Goal: Task Accomplishment & Management: Use online tool/utility

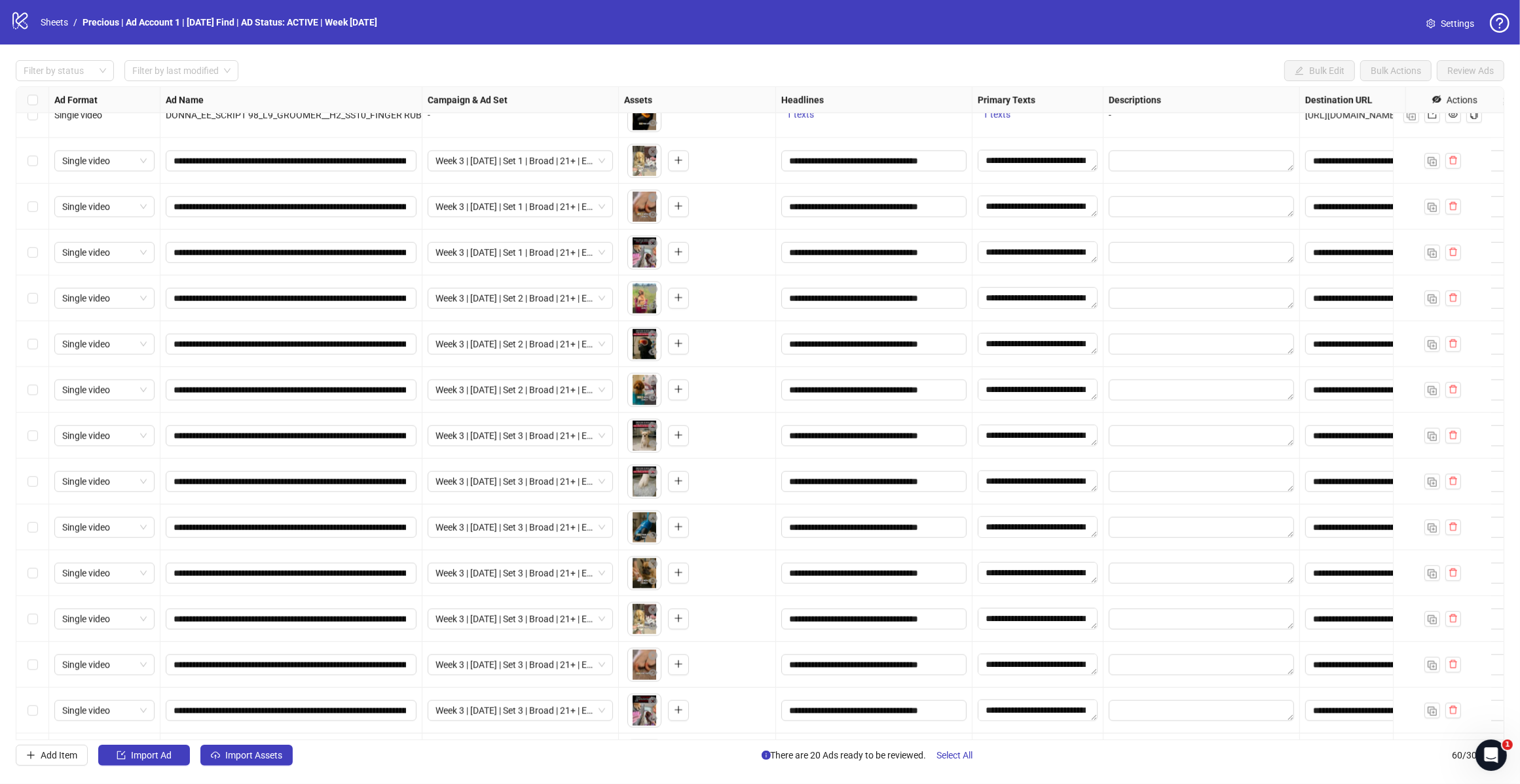
scroll to position [1889, 0]
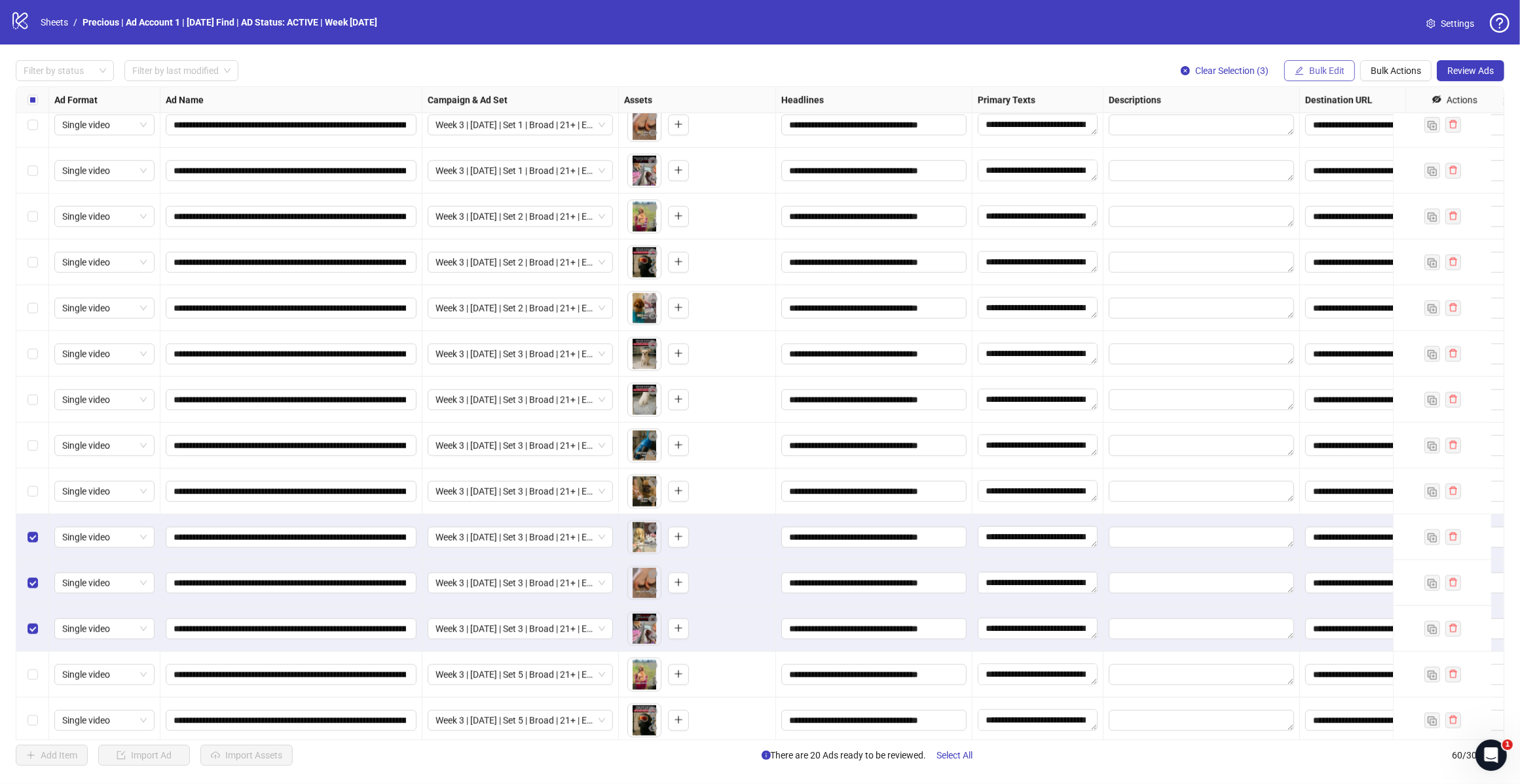
click at [1315, 80] on button "Bulk Edit" at bounding box center [1319, 70] width 71 height 21
click at [1316, 128] on li "Name" at bounding box center [1331, 118] width 93 height 21
click at [1352, 197] on icon "close" at bounding box center [1357, 198] width 9 height 9
click at [1317, 80] on button "Bulk Edit" at bounding box center [1319, 70] width 71 height 21
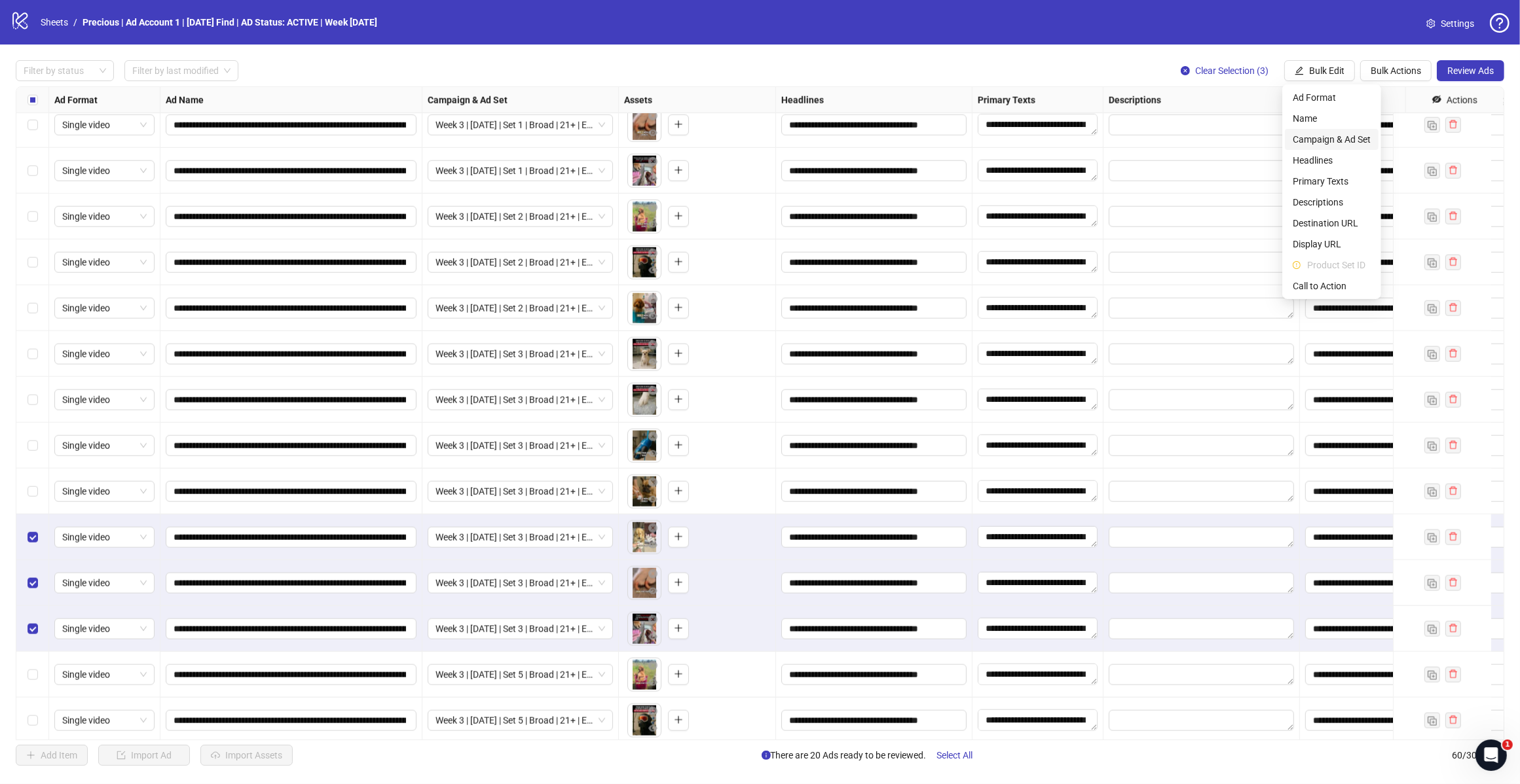
click at [1340, 137] on span "Campaign & Ad Set" at bounding box center [1331, 140] width 78 height 15
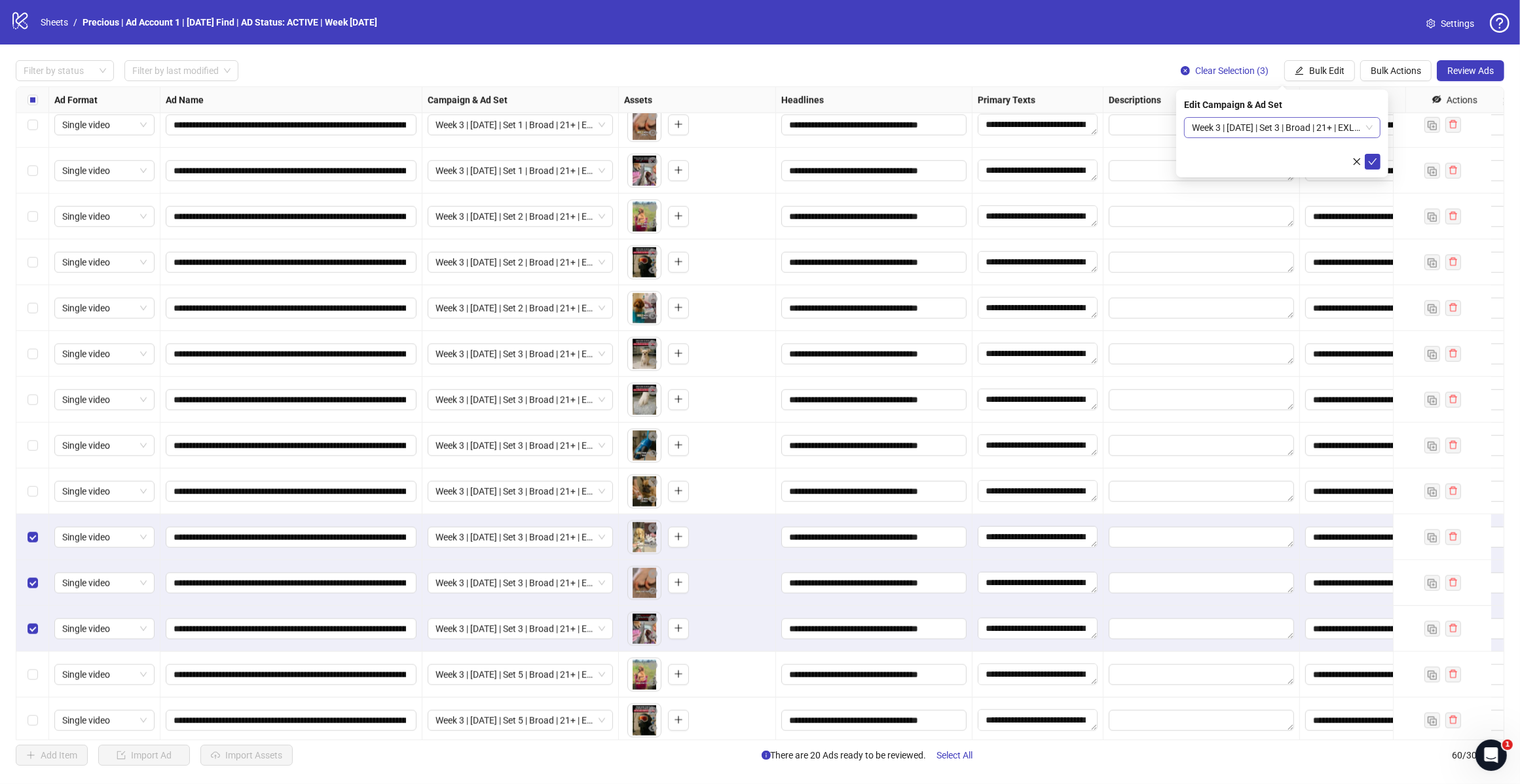
click at [1364, 129] on span "Week 3 | [DATE] | Set 3 | Broad | 21+ | EXL 180 Days PUR" at bounding box center [1282, 127] width 180 height 19
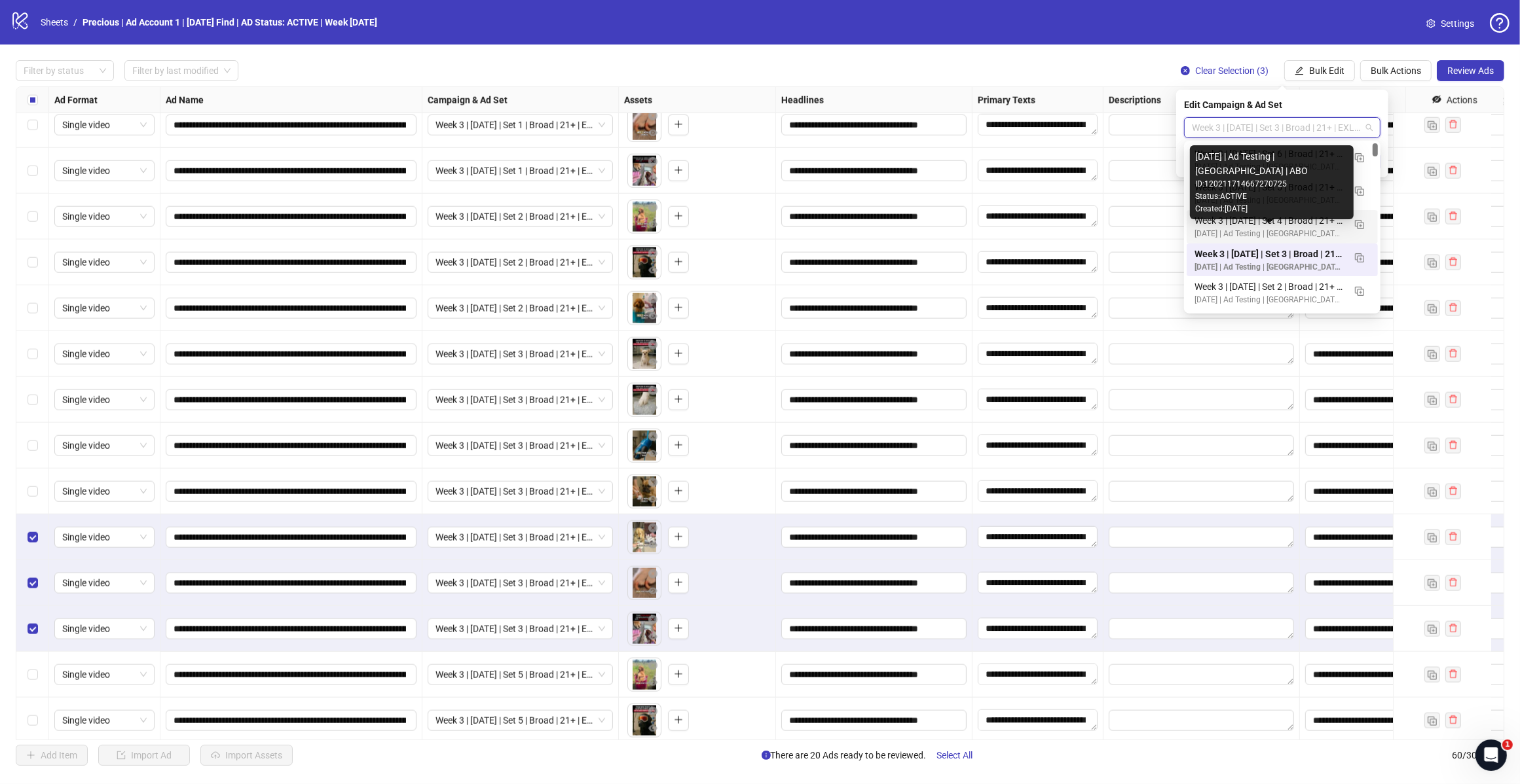
click at [1285, 234] on div "[DATE] | Ad Testing | [GEOGRAPHIC_DATA] | ABO" at bounding box center [1269, 234] width 150 height 12
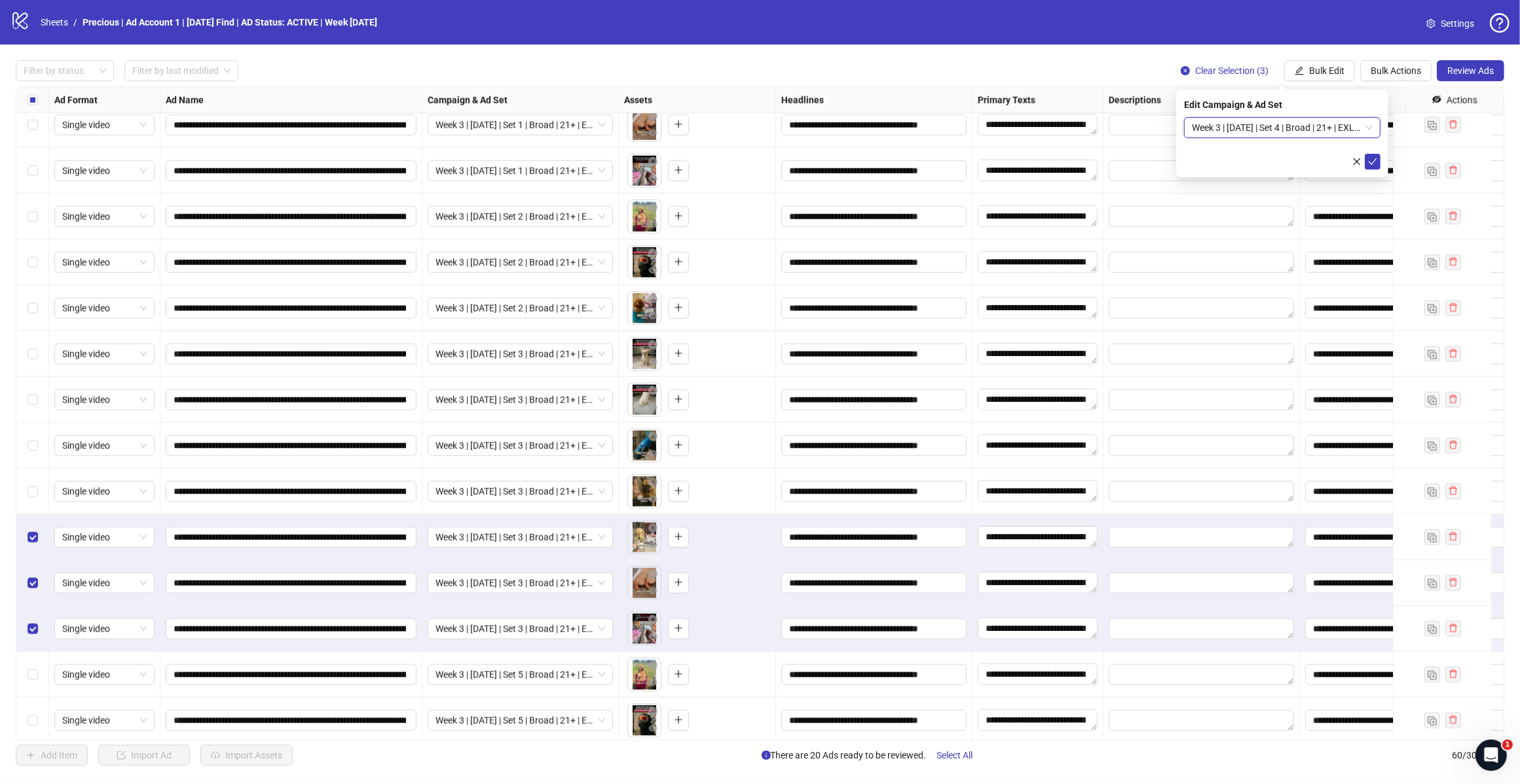
click at [1370, 158] on icon "check" at bounding box center [1373, 162] width 9 height 9
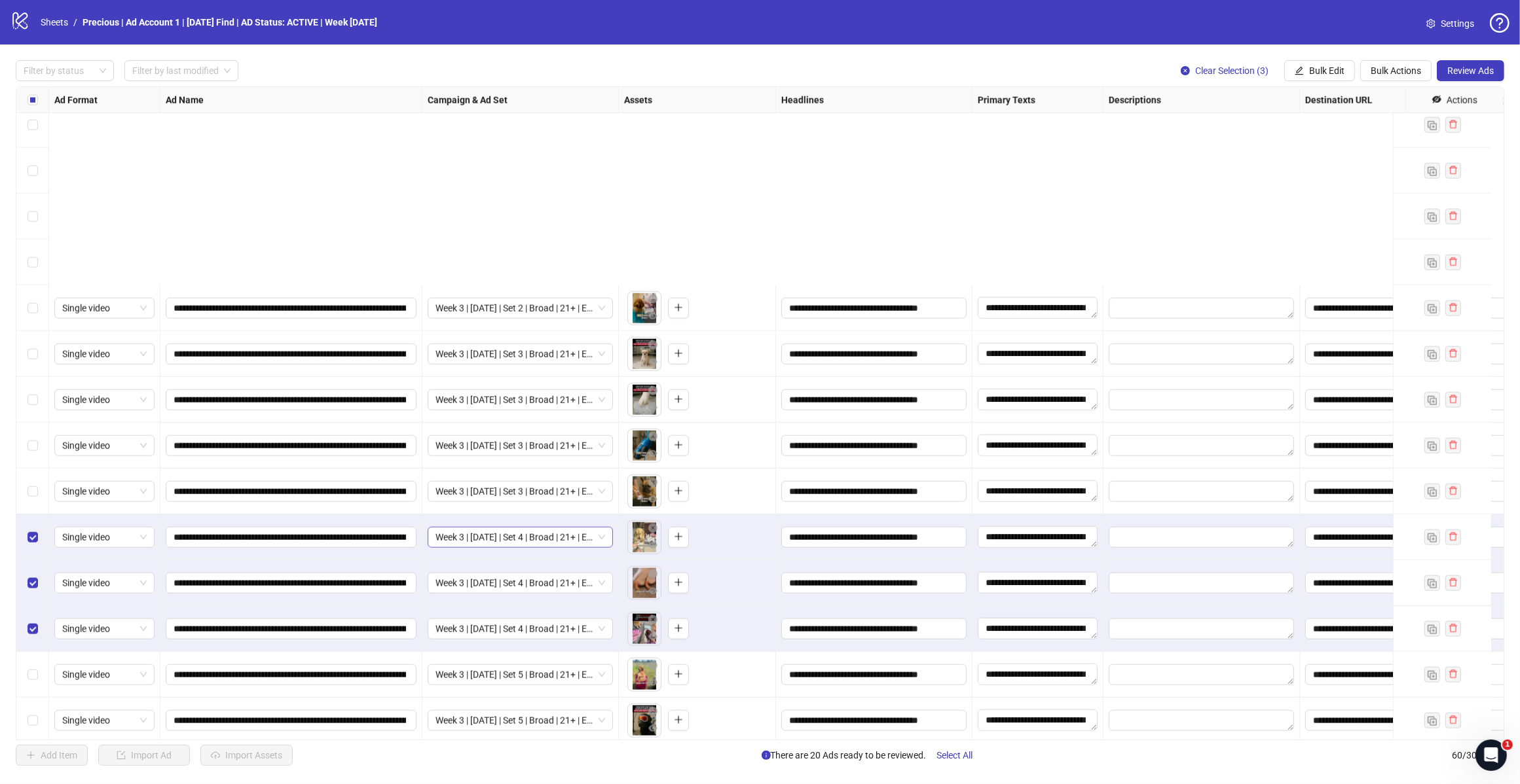
scroll to position [2135, 0]
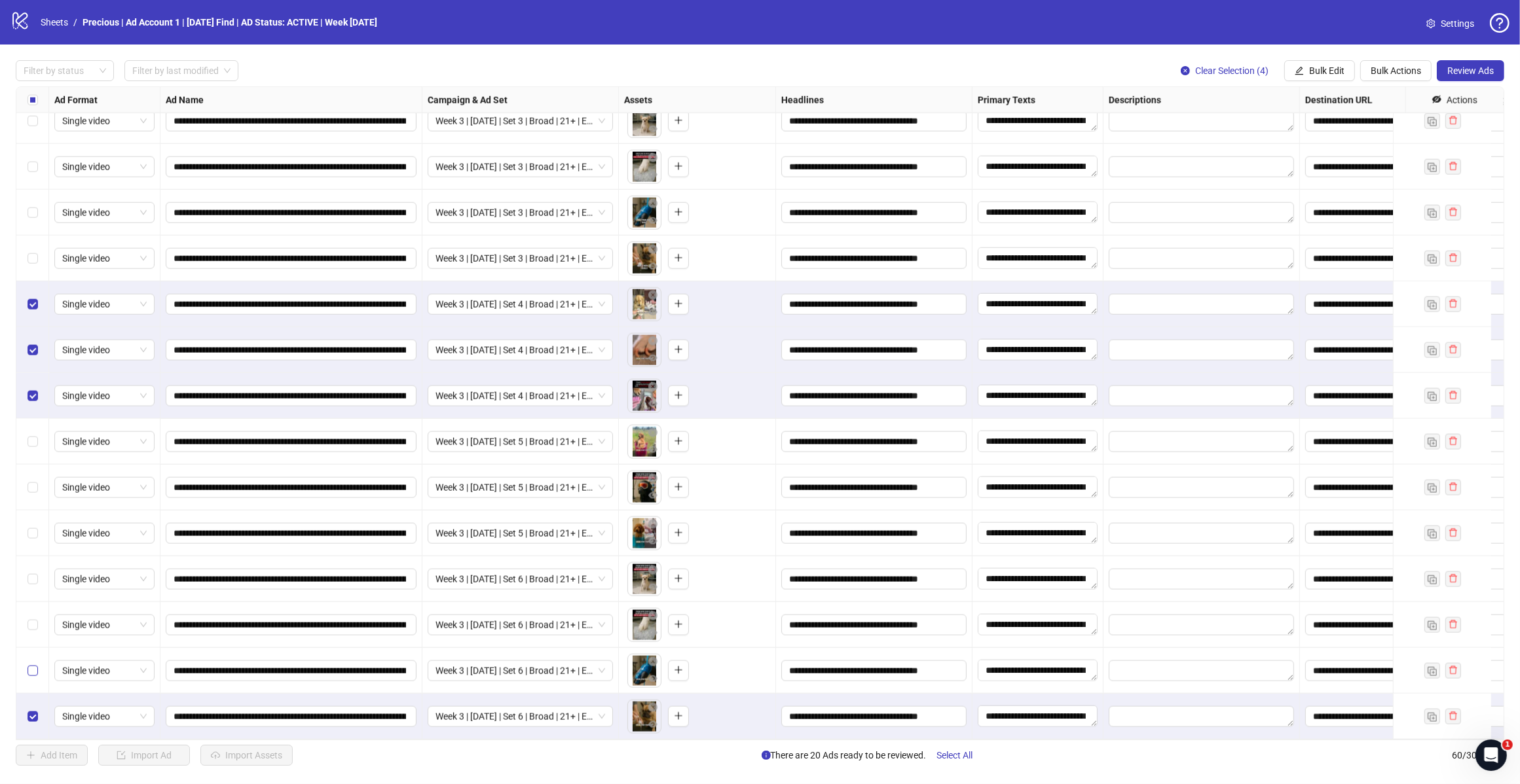
click at [32, 665] on label "Select row 59" at bounding box center [33, 671] width 11 height 15
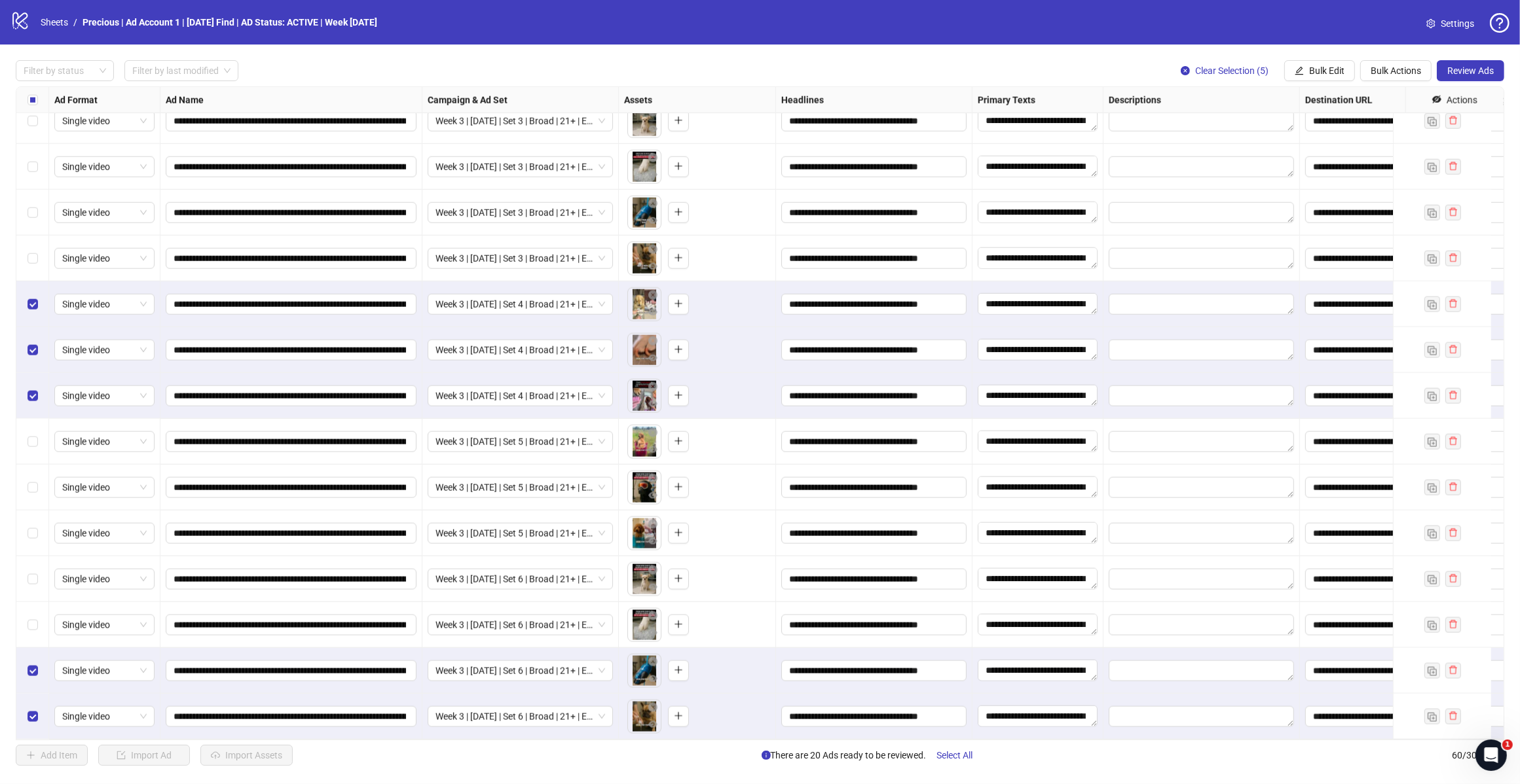
click at [37, 616] on div "Select row 58" at bounding box center [32, 624] width 32 height 45
click at [29, 574] on div "Select row 57" at bounding box center [32, 579] width 32 height 45
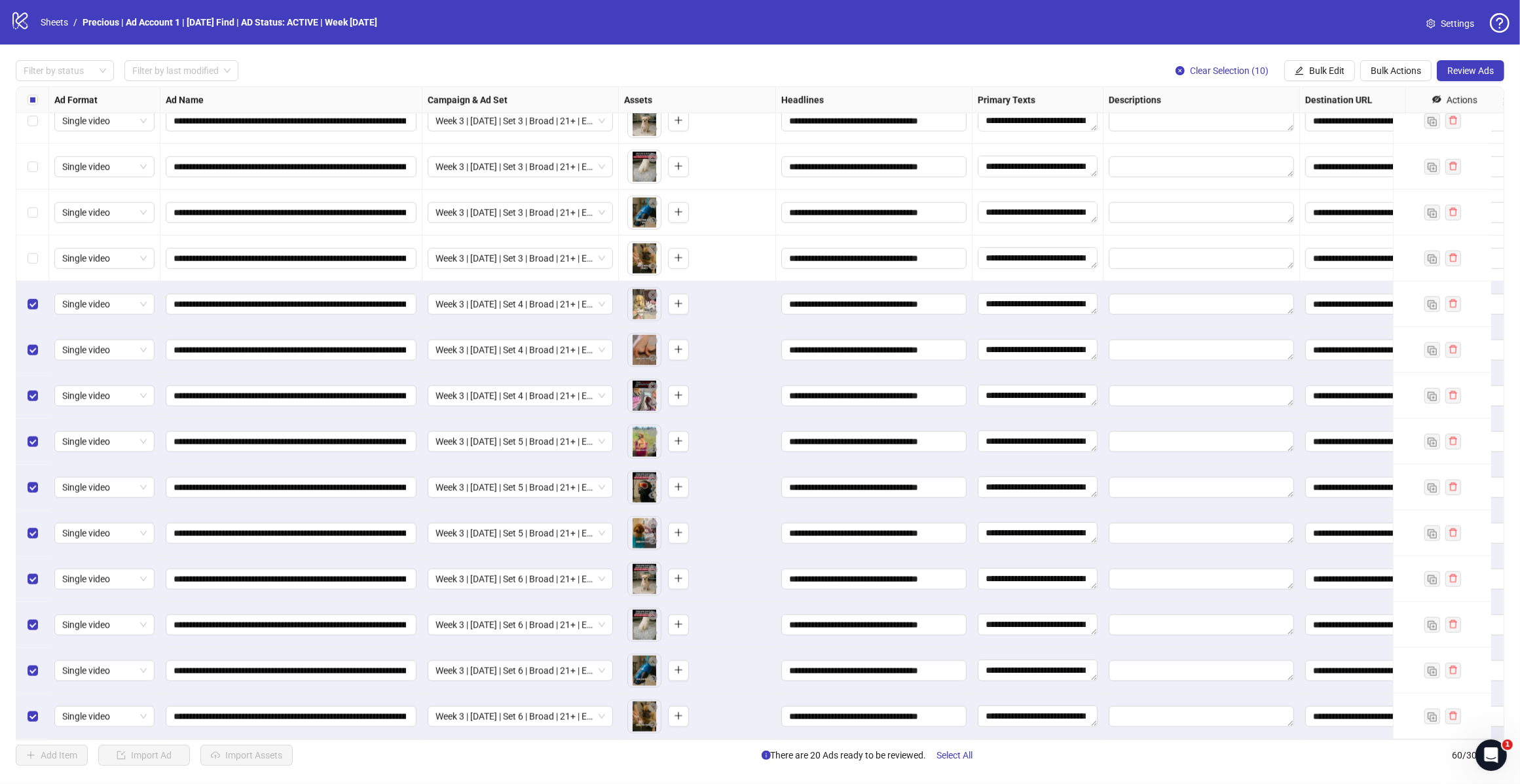
click at [37, 247] on div "Select row 50" at bounding box center [32, 258] width 32 height 45
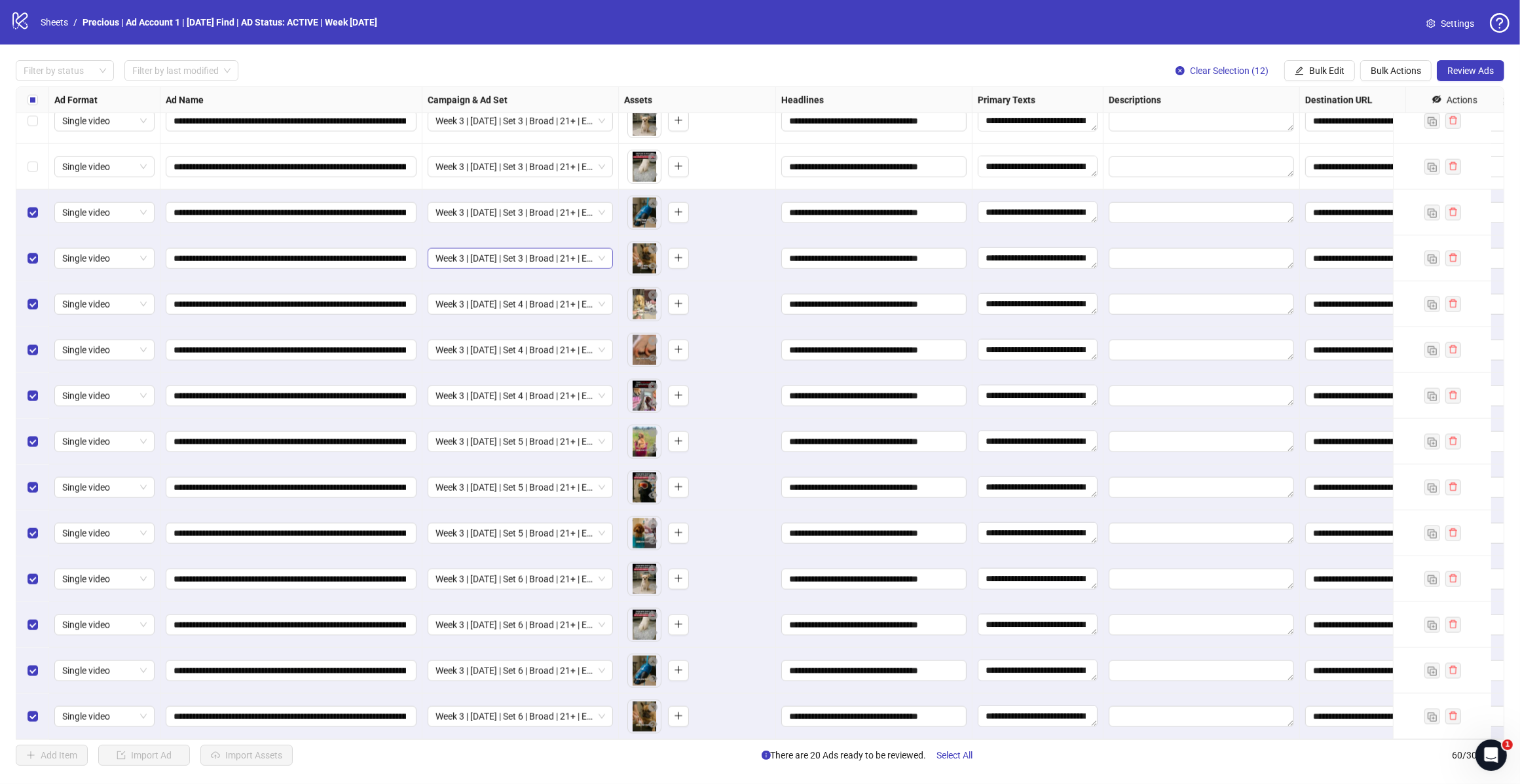
click at [510, 254] on span "Week 3 | [DATE] | Set 3 | Broad | 21+ | EXL 180 Days PUR" at bounding box center [521, 258] width 170 height 19
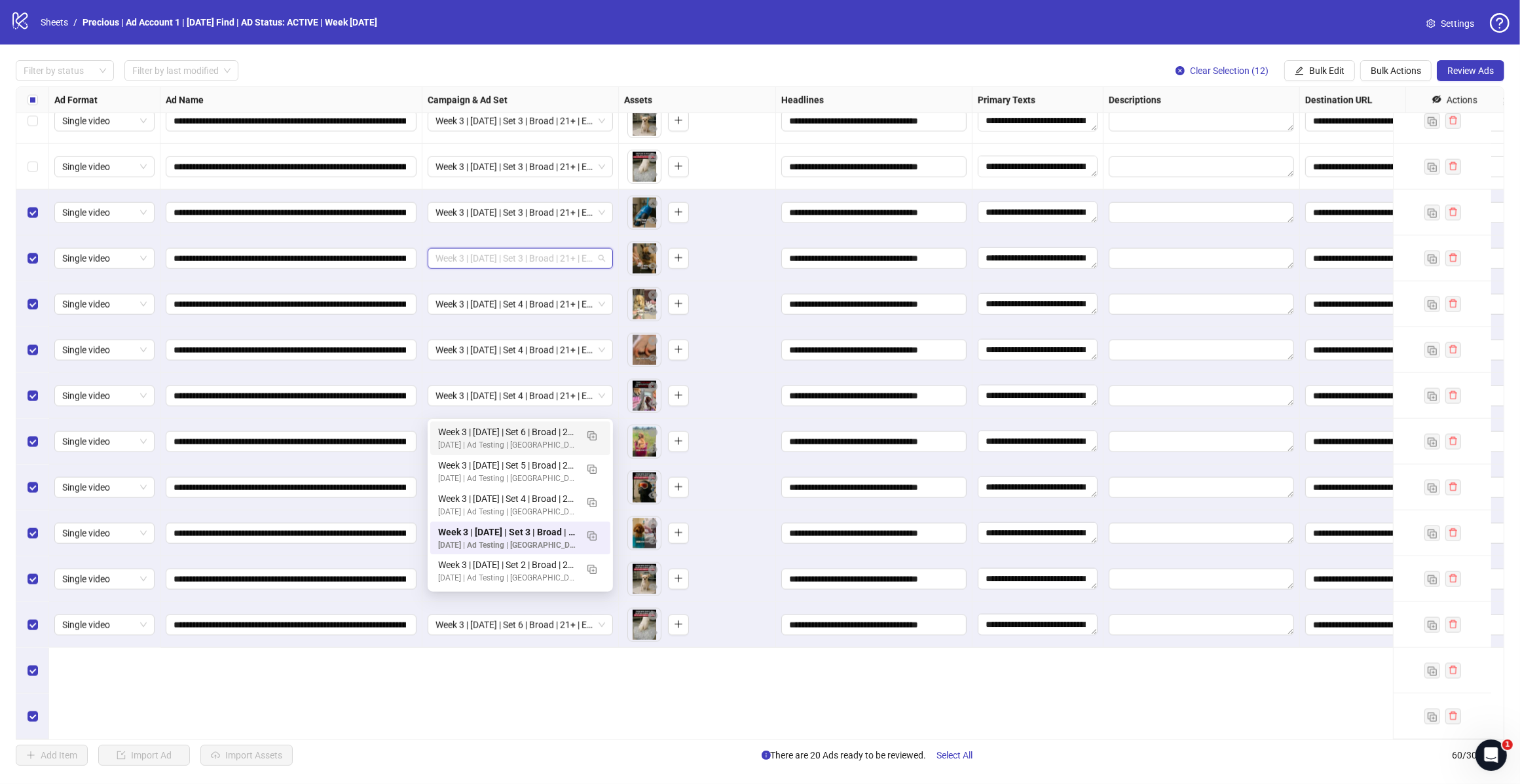
scroll to position [1889, 0]
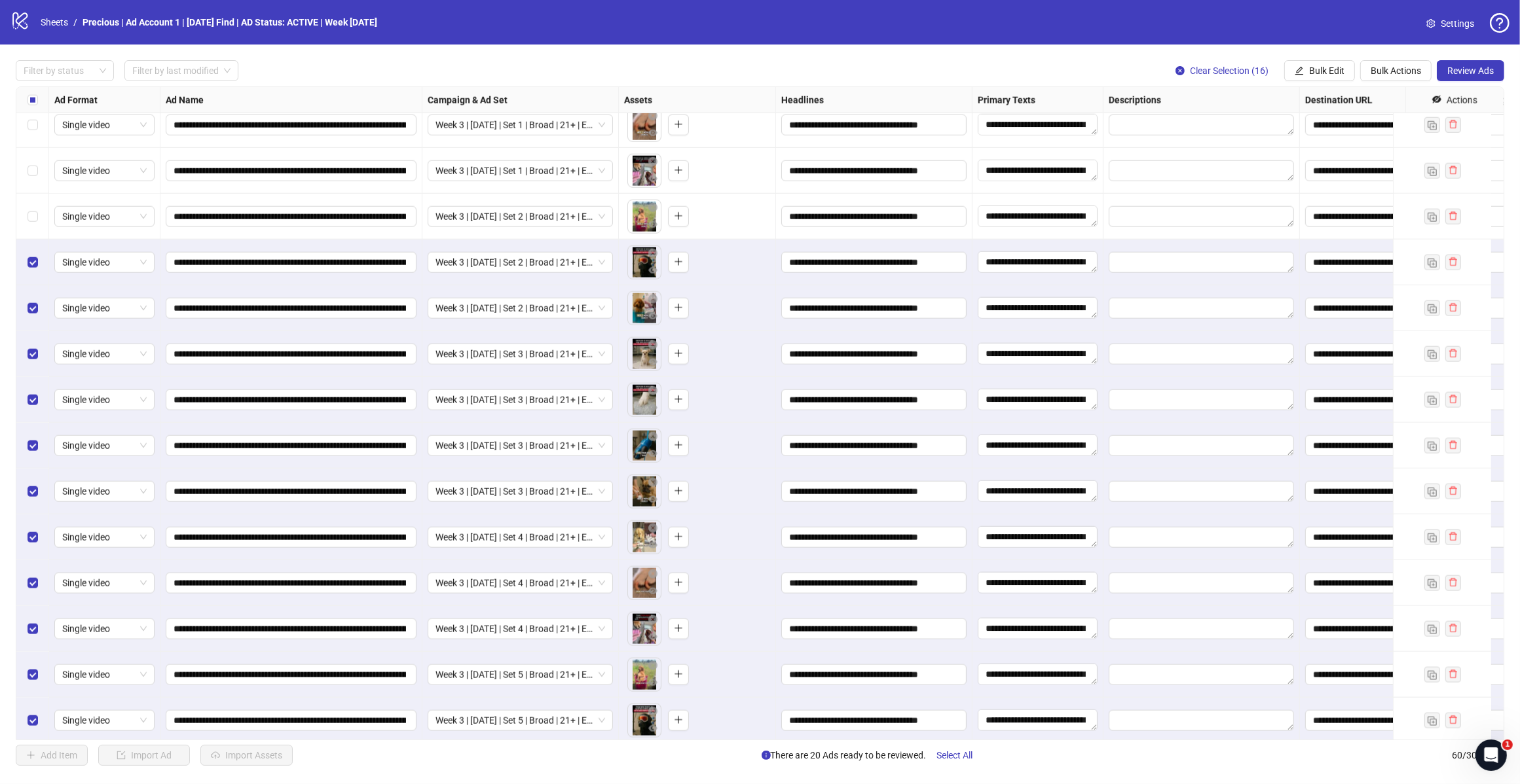
click at [33, 231] on div "Select row 44" at bounding box center [32, 216] width 32 height 45
click at [31, 177] on label "Select row 43" at bounding box center [33, 170] width 11 height 15
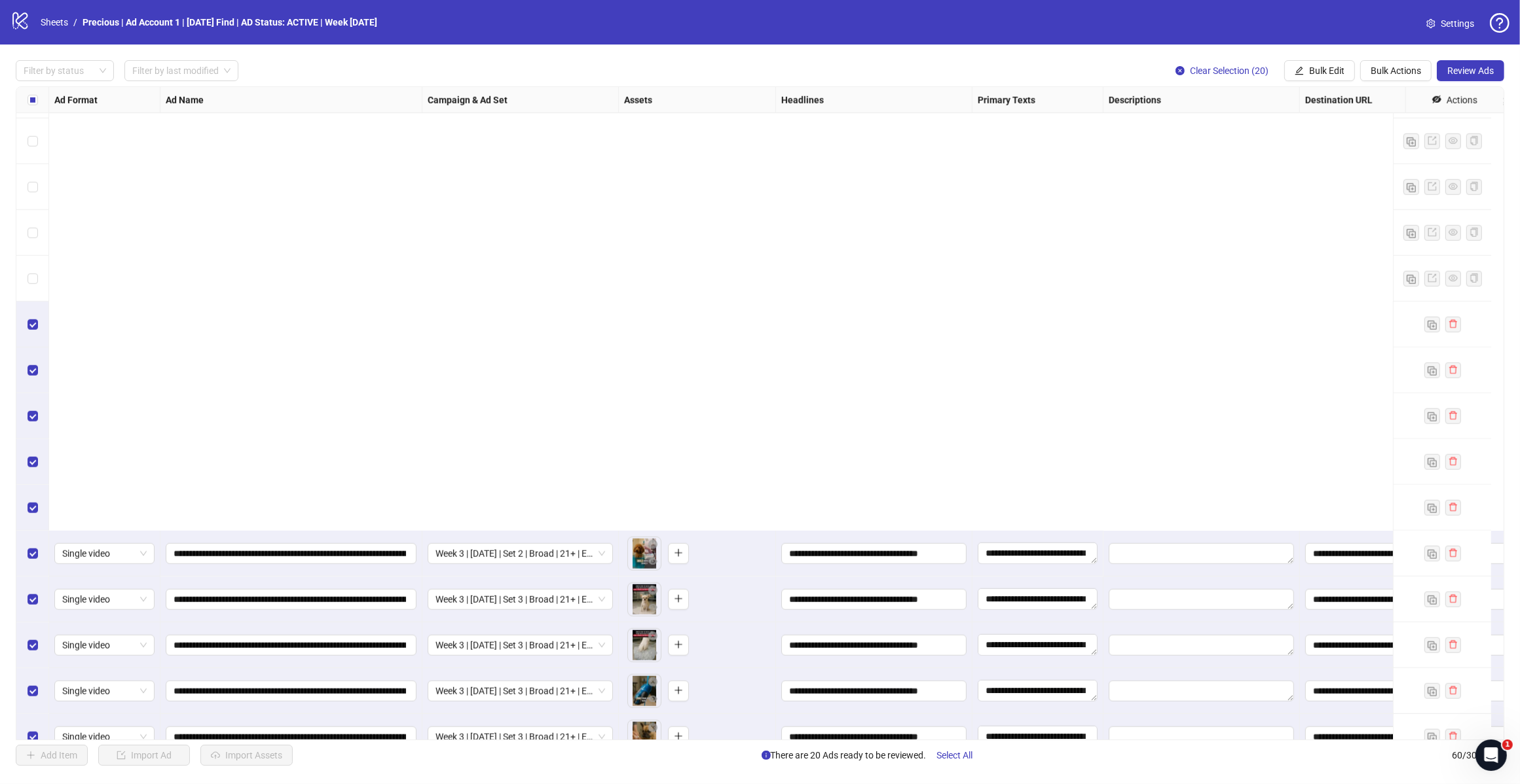
scroll to position [2135, 0]
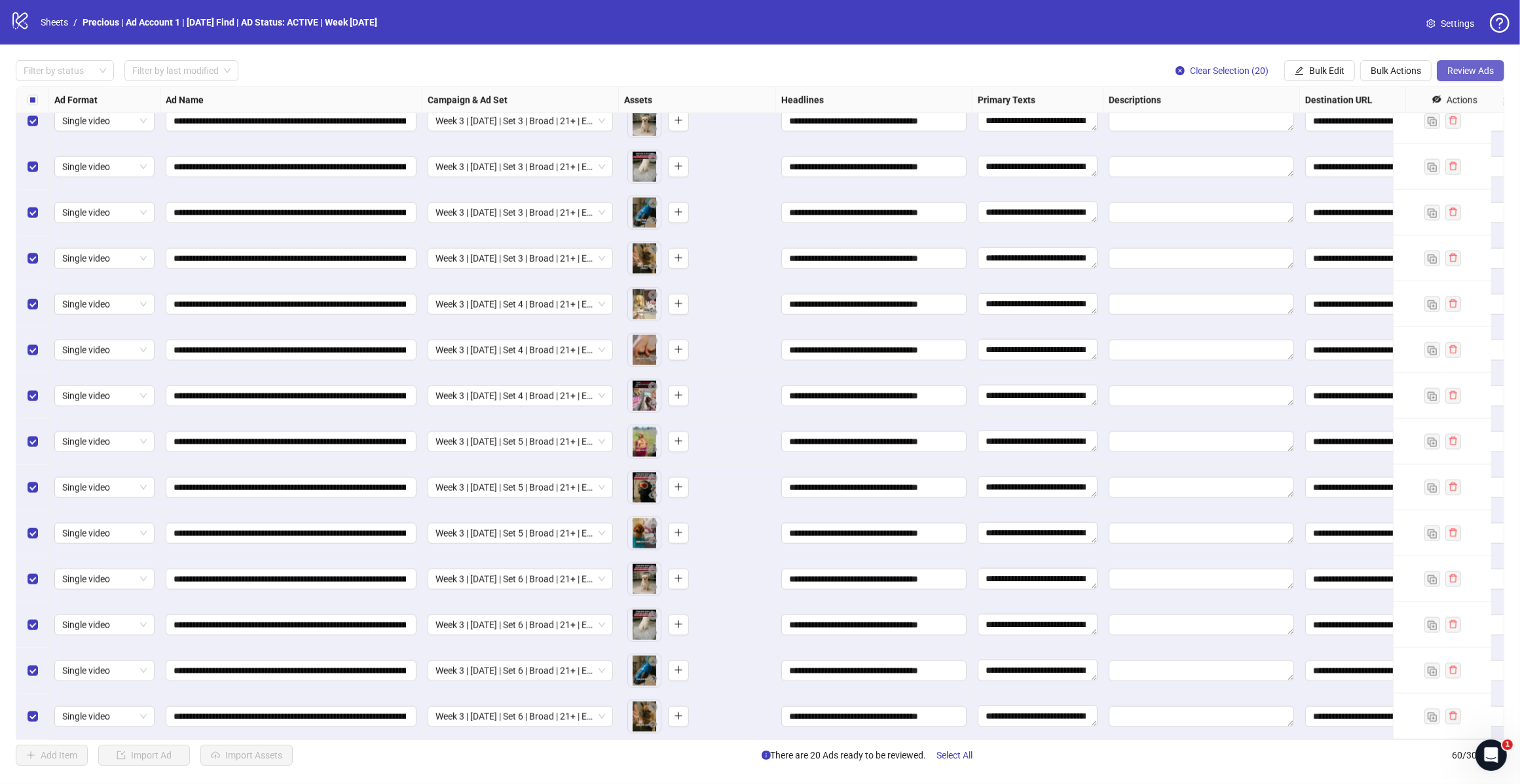
click at [1451, 77] on button "Review Ads" at bounding box center [1470, 70] width 67 height 21
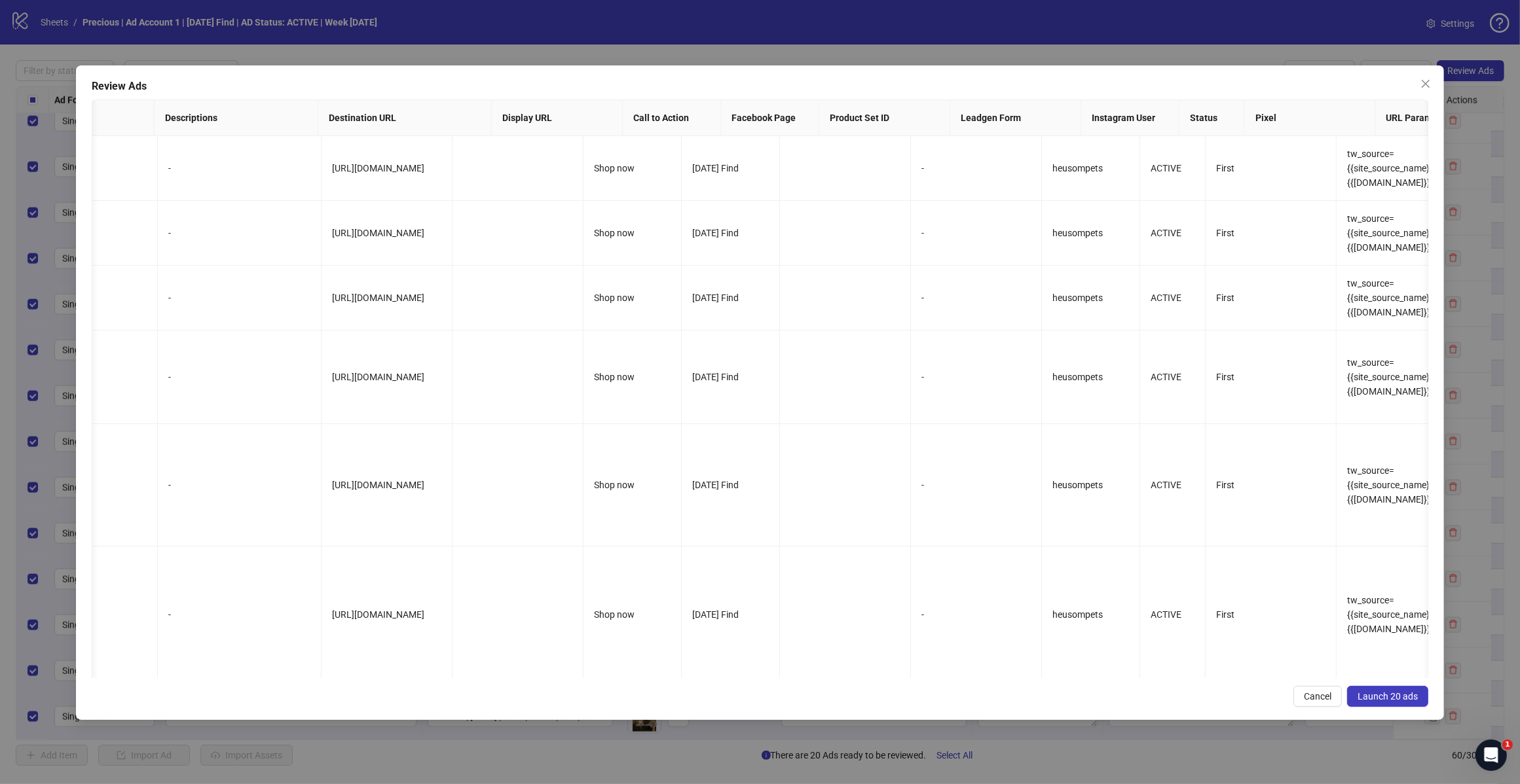
scroll to position [0, 844]
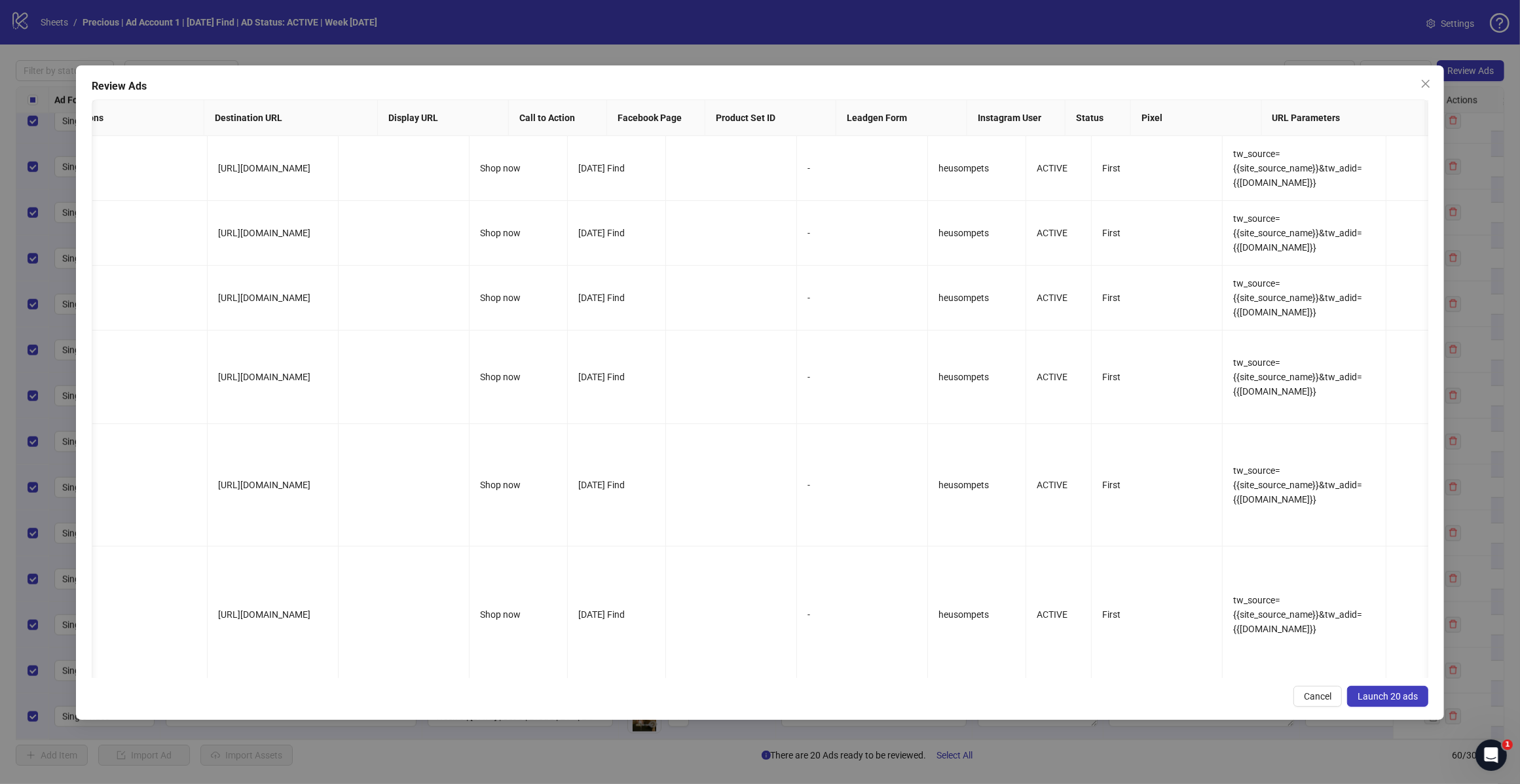
click at [1382, 696] on span "Launch 20 ads" at bounding box center [1387, 697] width 60 height 11
